Goal: Check status: Check status

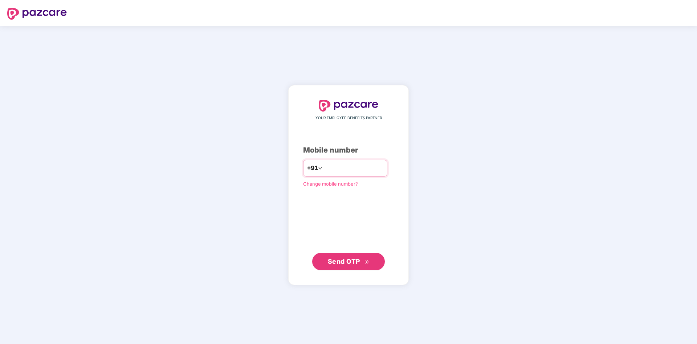
click at [375, 168] on input "number" at bounding box center [354, 168] width 60 height 12
type input "**********"
click at [346, 258] on span "Send OTP" at bounding box center [344, 261] width 32 height 8
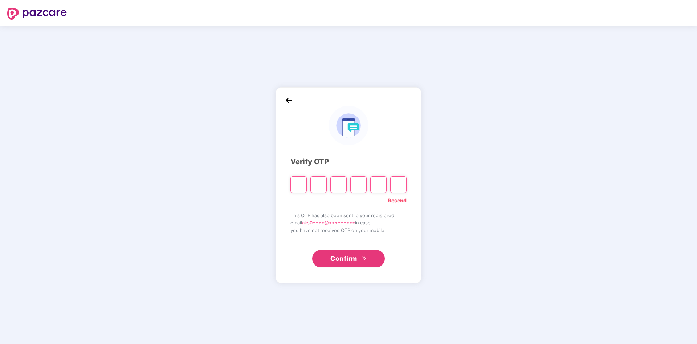
type input "*"
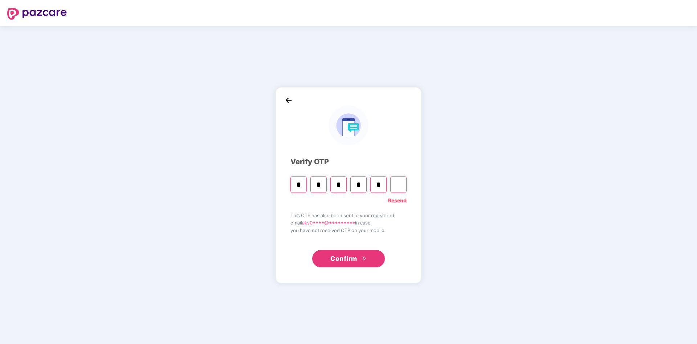
type input "*"
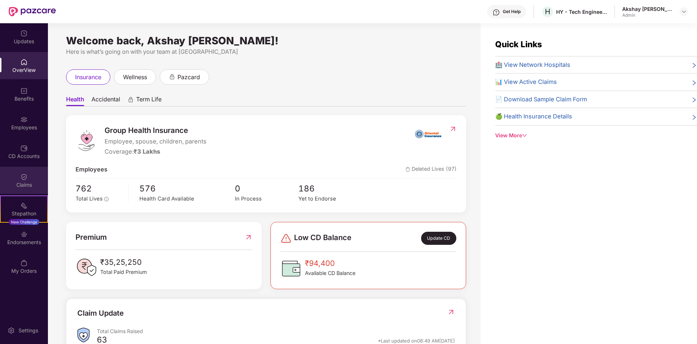
click at [32, 177] on div "Claims" at bounding box center [24, 180] width 48 height 27
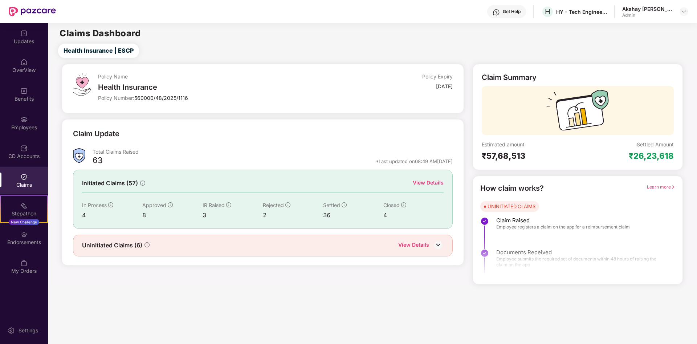
click at [428, 181] on div "View Details" at bounding box center [428, 183] width 31 height 8
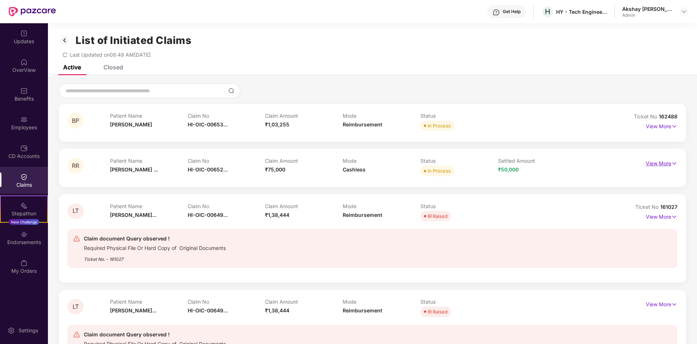
click at [669, 166] on p "View More" at bounding box center [662, 163] width 32 height 10
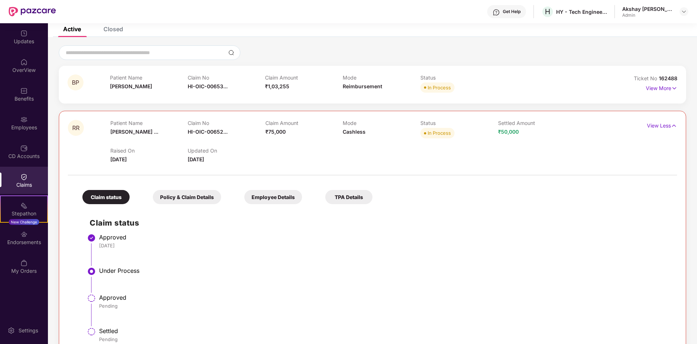
scroll to position [74, 0]
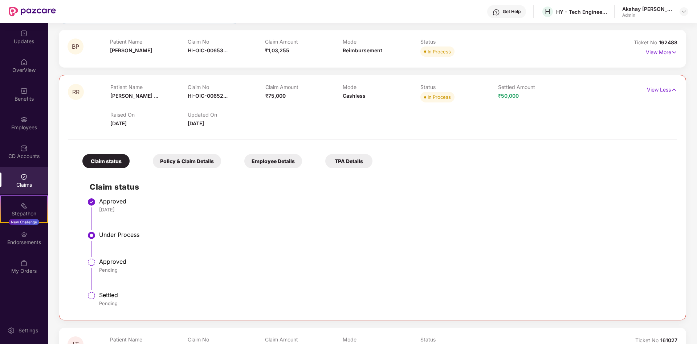
click at [673, 92] on img at bounding box center [674, 90] width 6 height 8
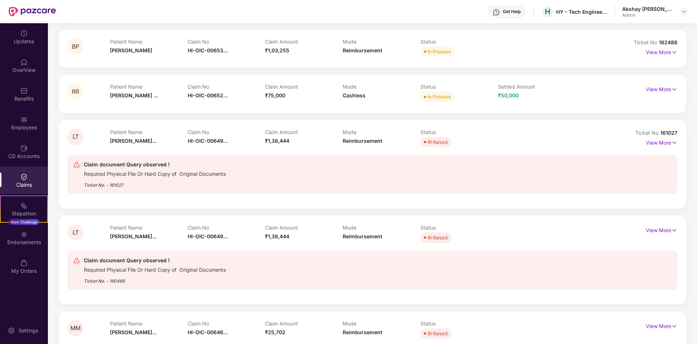
click at [434, 139] on div "IR Raised" at bounding box center [438, 141] width 20 height 7
click at [432, 144] on div "IR Raised" at bounding box center [438, 141] width 20 height 7
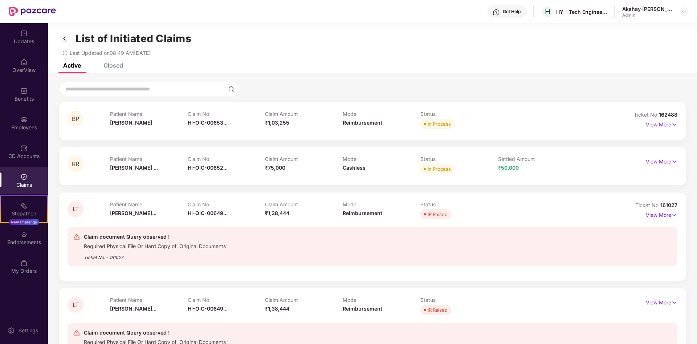
scroll to position [0, 0]
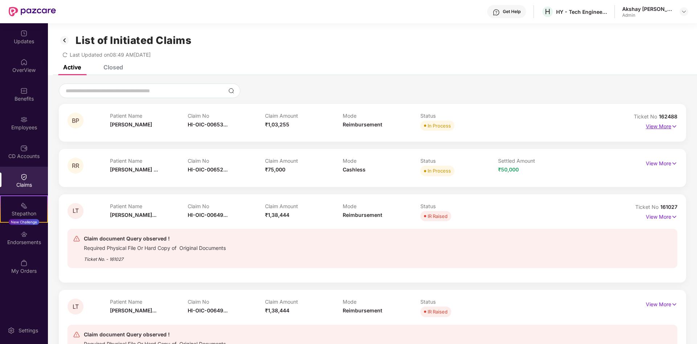
click at [650, 126] on p "View More" at bounding box center [662, 126] width 32 height 10
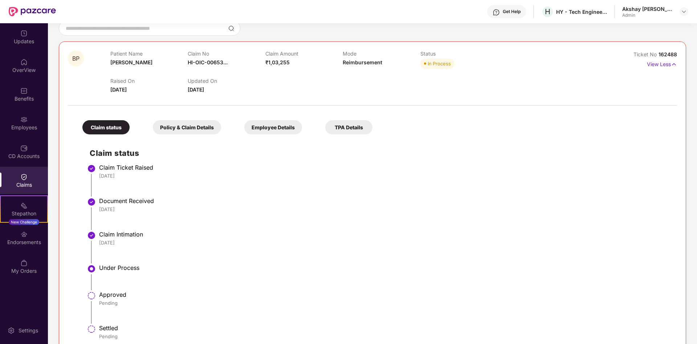
scroll to position [37, 0]
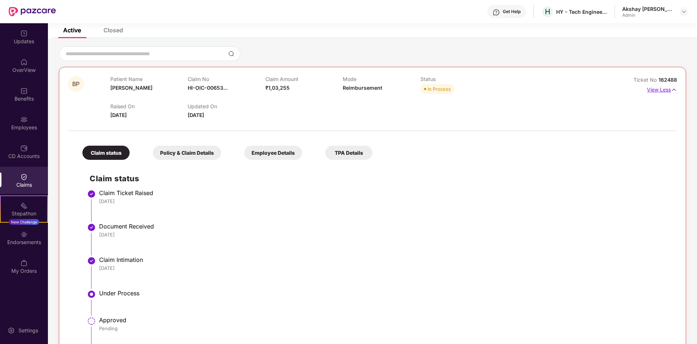
click at [657, 89] on p "View Less" at bounding box center [662, 89] width 30 height 10
